Goal: Task Accomplishment & Management: Complete application form

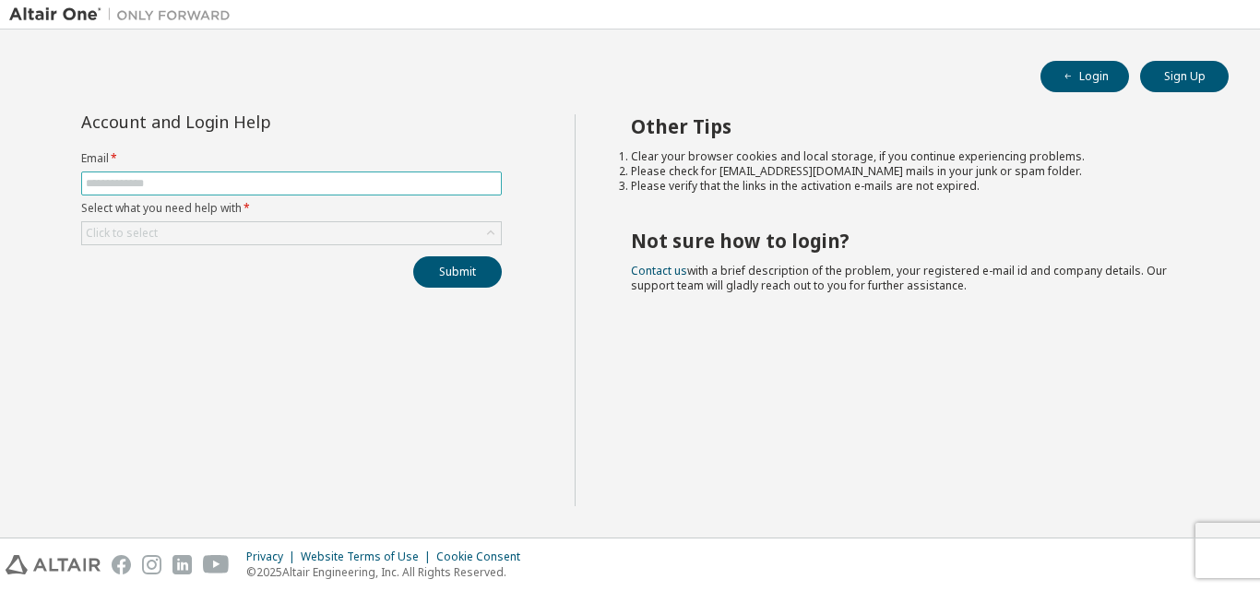
click at [359, 178] on input "text" at bounding box center [291, 183] width 411 height 15
click at [1156, 79] on button "Sign Up" at bounding box center [1184, 76] width 89 height 31
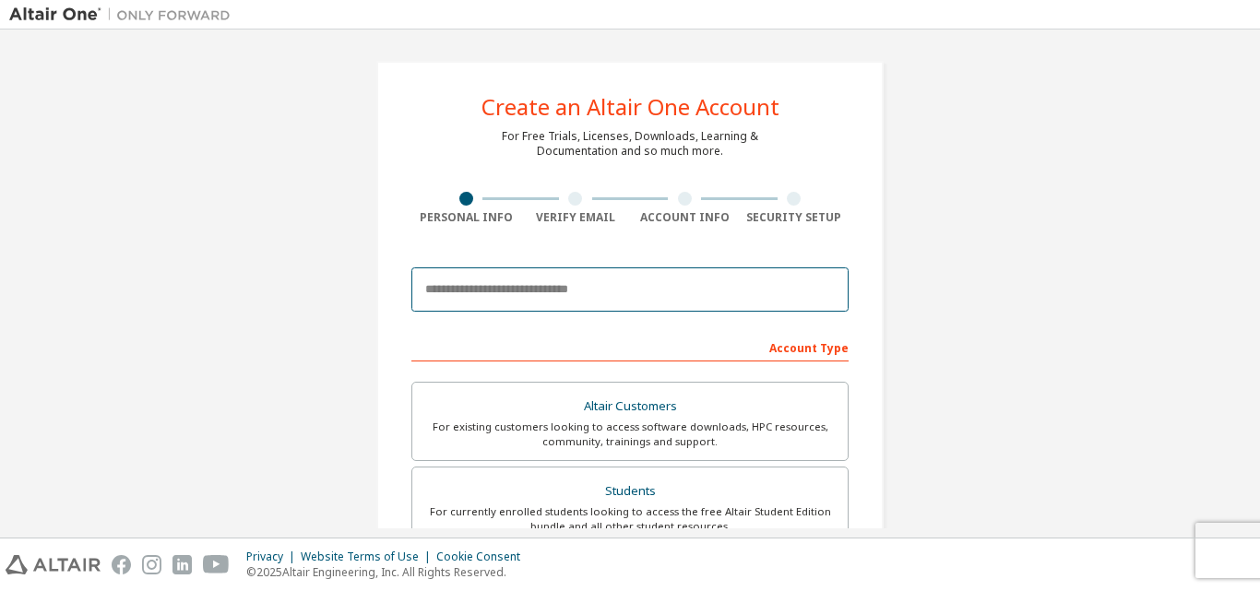
click at [494, 288] on input "email" at bounding box center [629, 289] width 437 height 44
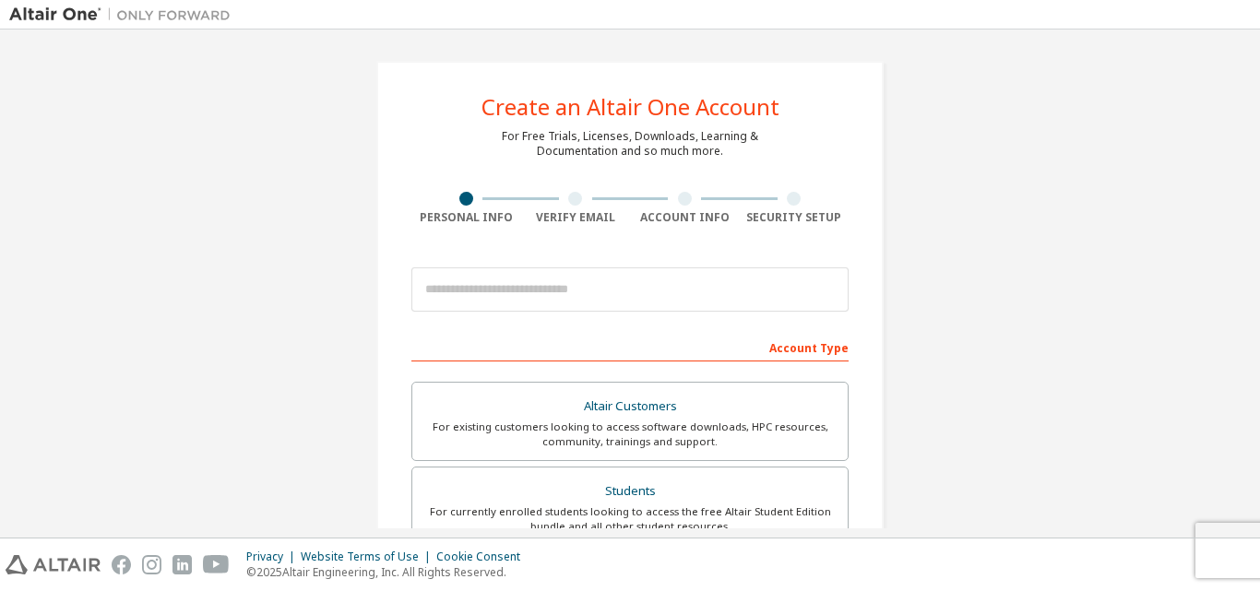
click at [207, 9] on img at bounding box center [124, 15] width 231 height 18
click at [51, 17] on img at bounding box center [124, 15] width 231 height 18
